Goal: Task Accomplishment & Management: Manage account settings

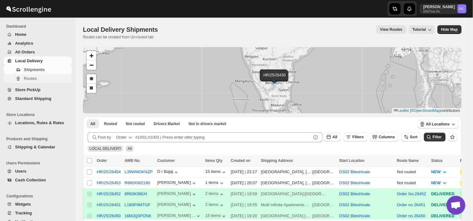
click at [30, 76] on span "Routes" at bounding box center [30, 78] width 13 height 5
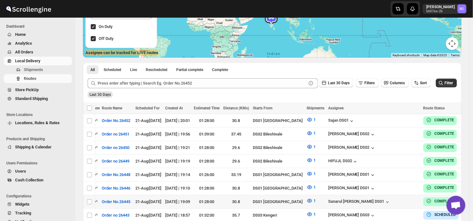
scroll to position [92, 0]
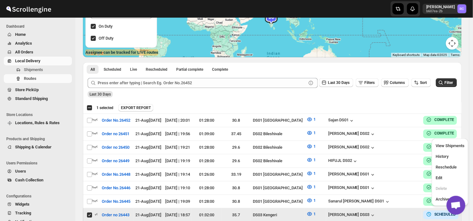
scroll to position [0, 0]
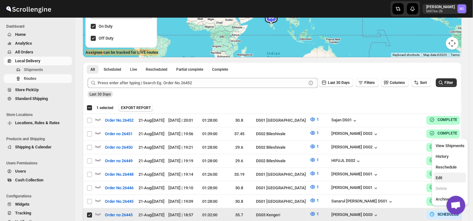
click at [439, 177] on span "Edit" at bounding box center [439, 177] width 7 height 5
checkbox input "false"
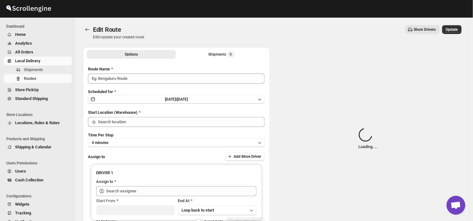
type input "Order no 26443"
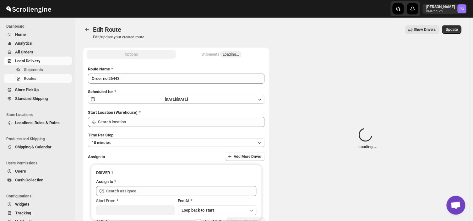
type input "DS03 Kengeri"
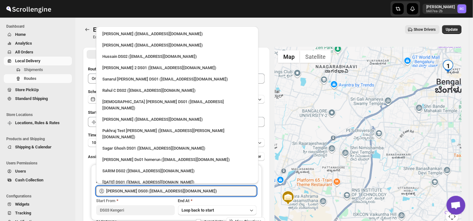
click at [199, 192] on input "[PERSON_NAME] DS03 ([EMAIL_ADDRESS][DOMAIN_NAME])" at bounding box center [181, 191] width 150 height 10
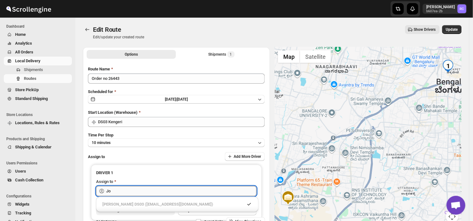
type input "J"
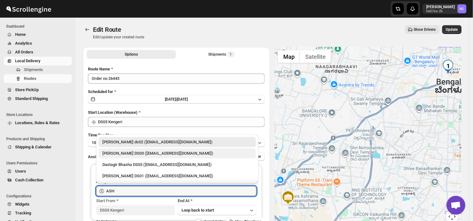
click at [164, 154] on div "[PERSON_NAME] DS03 ([EMAIL_ADDRESS][DOMAIN_NAME])" at bounding box center [177, 153] width 150 height 6
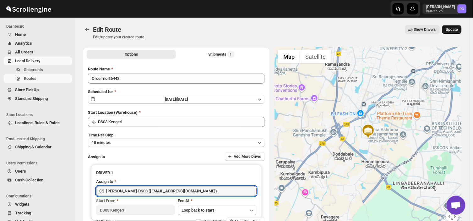
type input "[PERSON_NAME] DS03 ([EMAIL_ADDRESS][DOMAIN_NAME])"
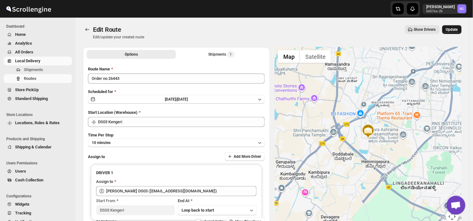
click at [454, 30] on span "Update" at bounding box center [452, 29] width 12 height 5
